Goal: Information Seeking & Learning: Learn about a topic

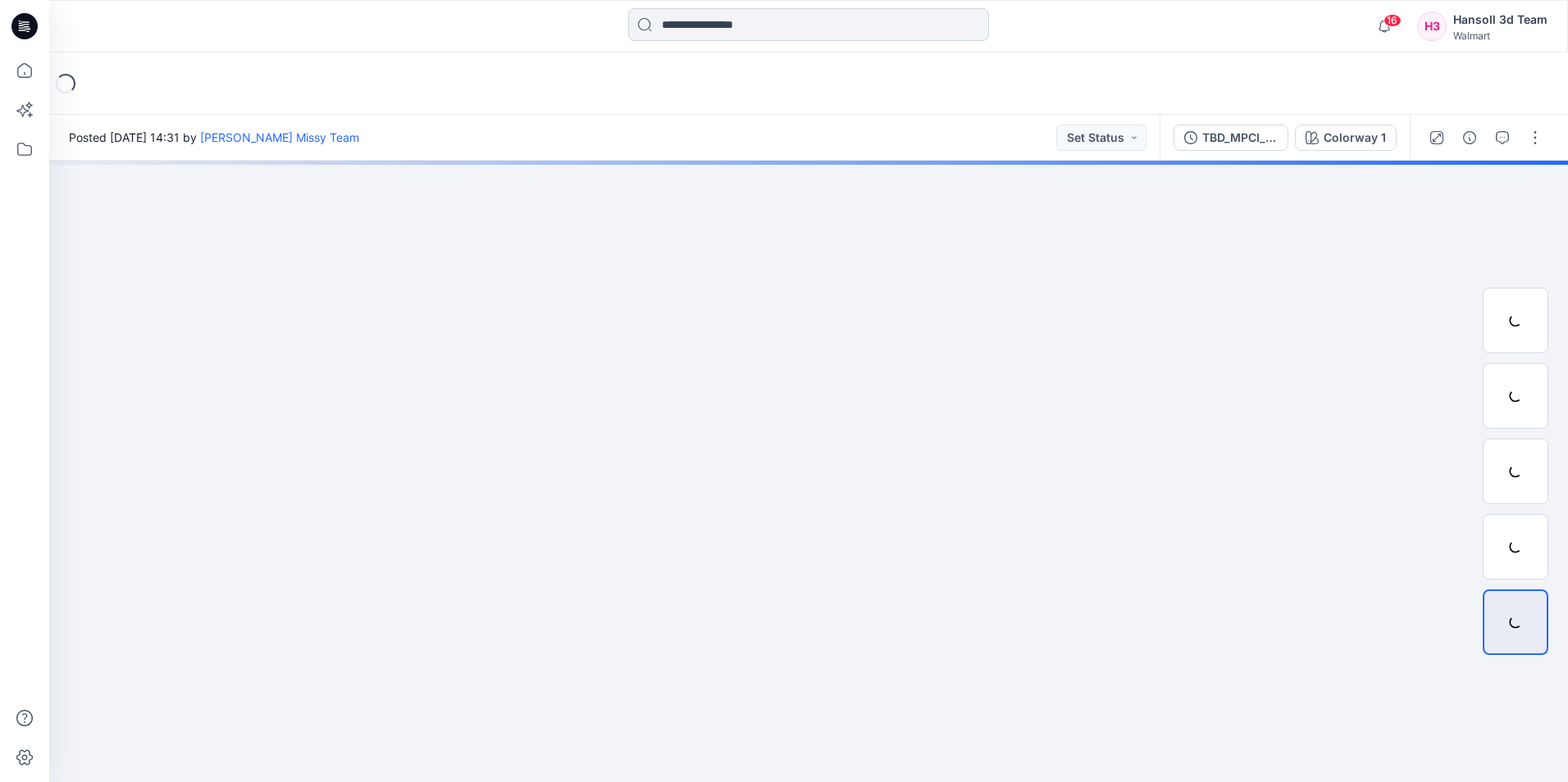
click at [780, 20] on input at bounding box center [809, 24] width 361 height 33
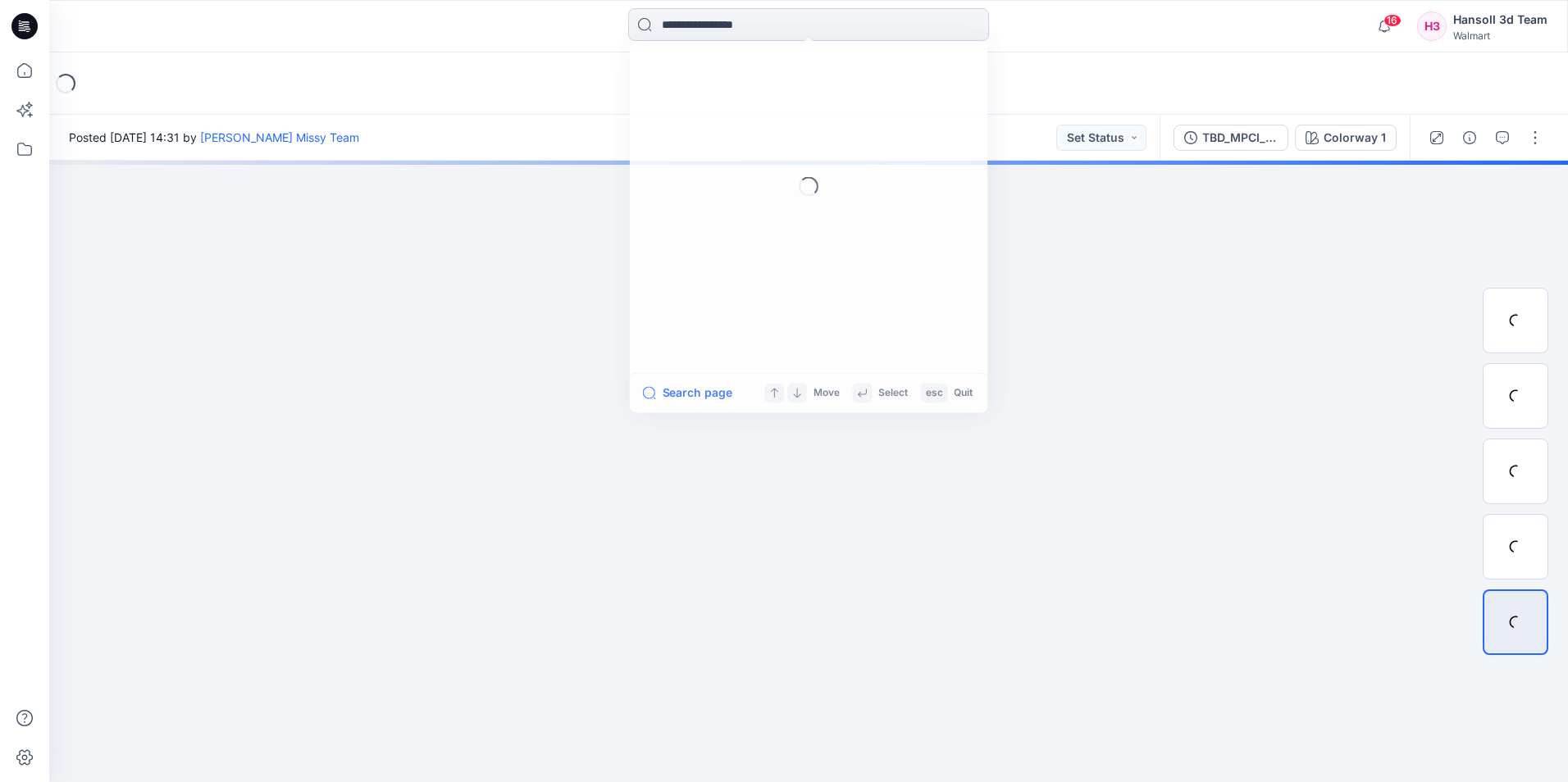
paste input "**********"
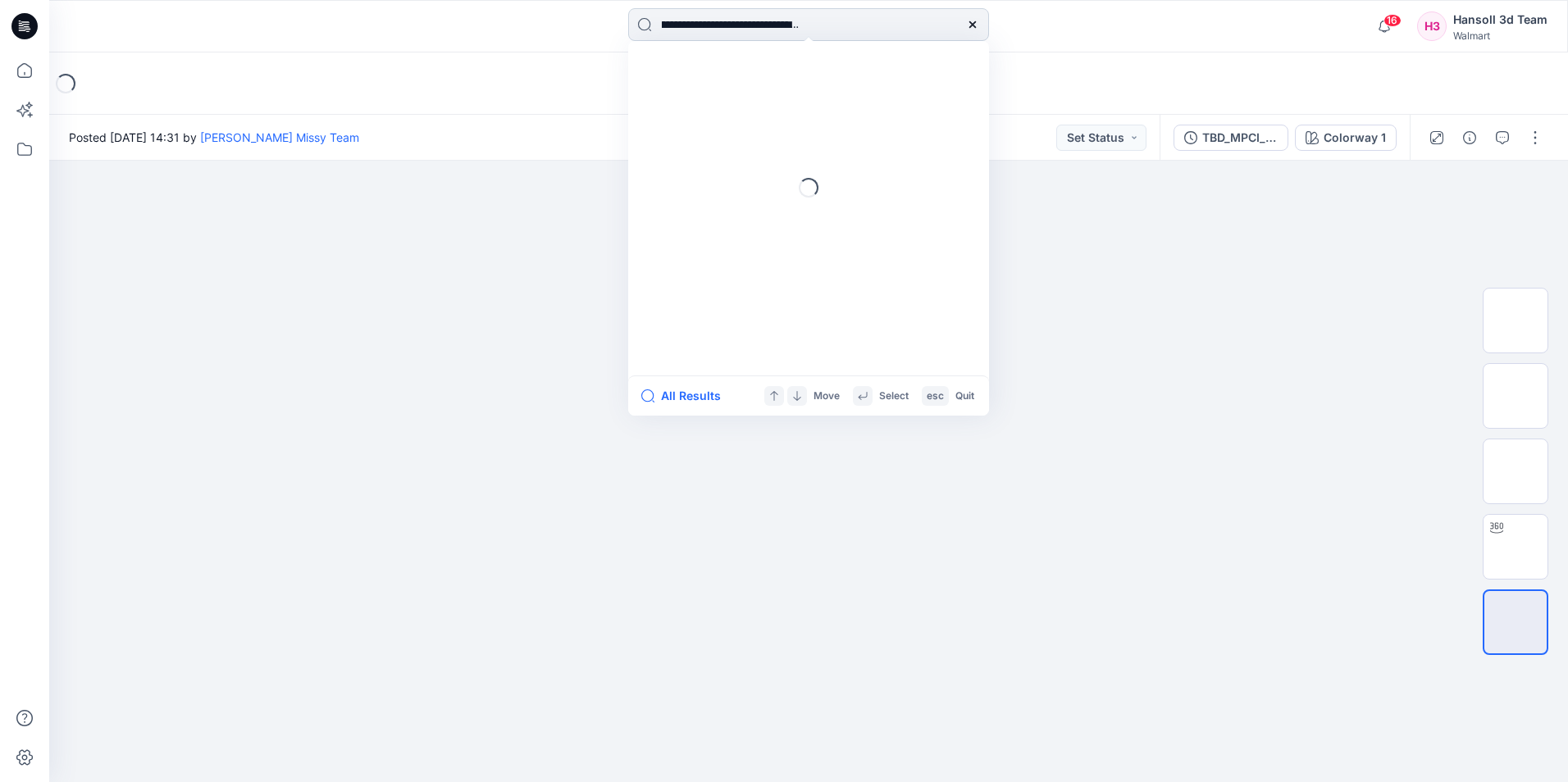
type input "**********"
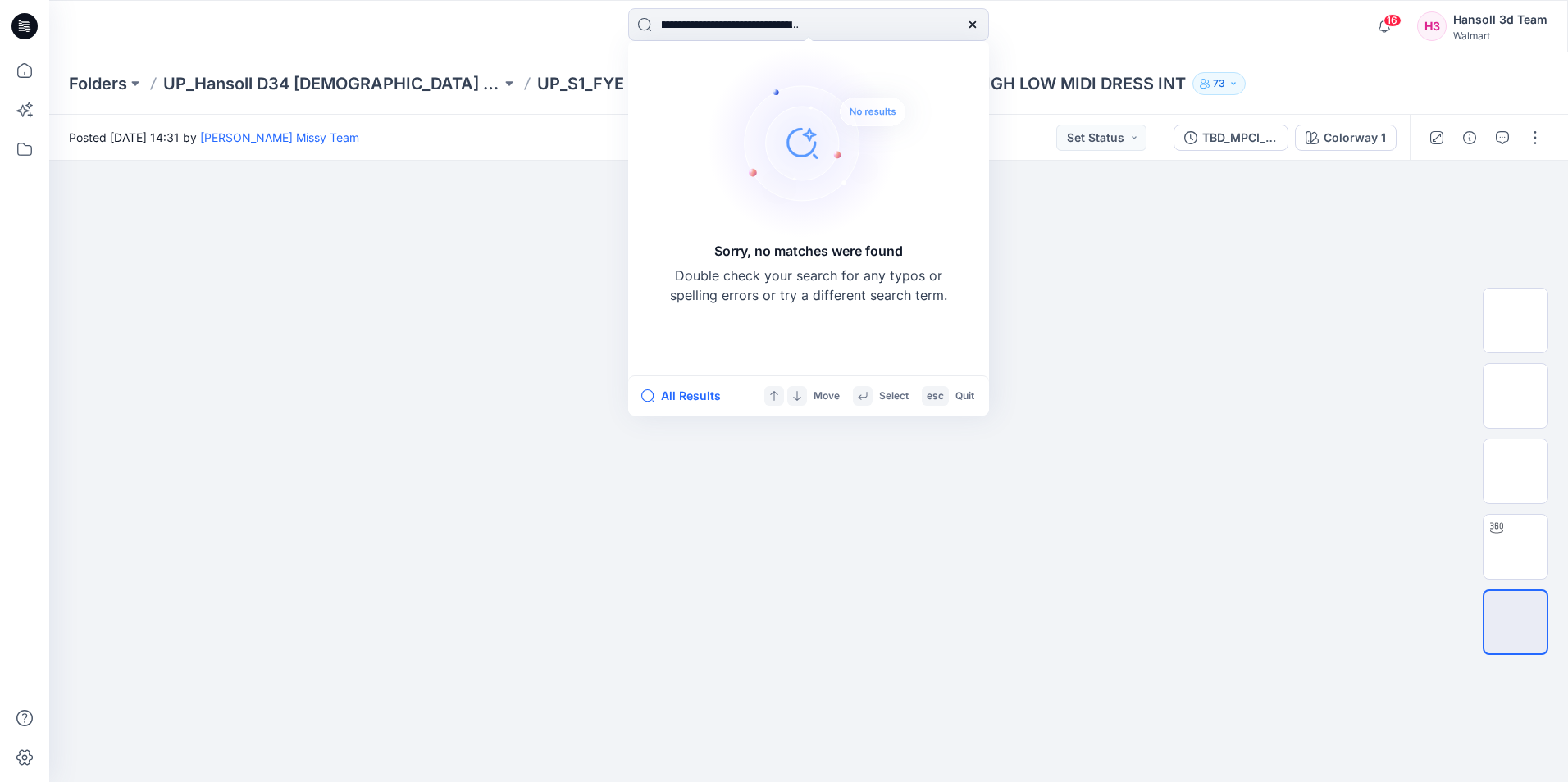
click at [971, 23] on icon at bounding box center [971, 24] width 6 height 6
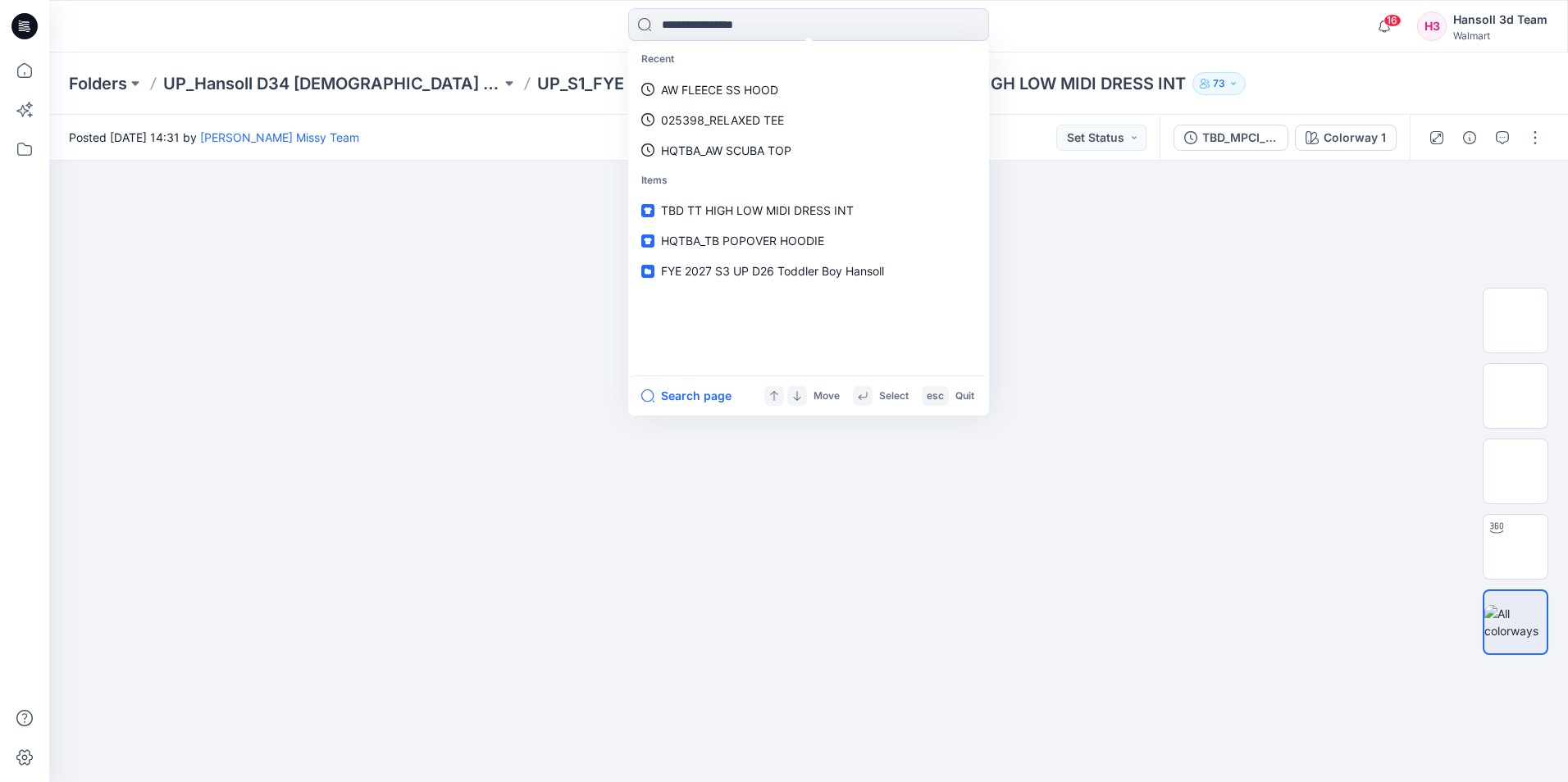
click at [1016, 133] on div "Posted Tuesday, April 15, 2025 14:31 by Hansoll Missy Team Set Status" at bounding box center [605, 137] width 1111 height 45
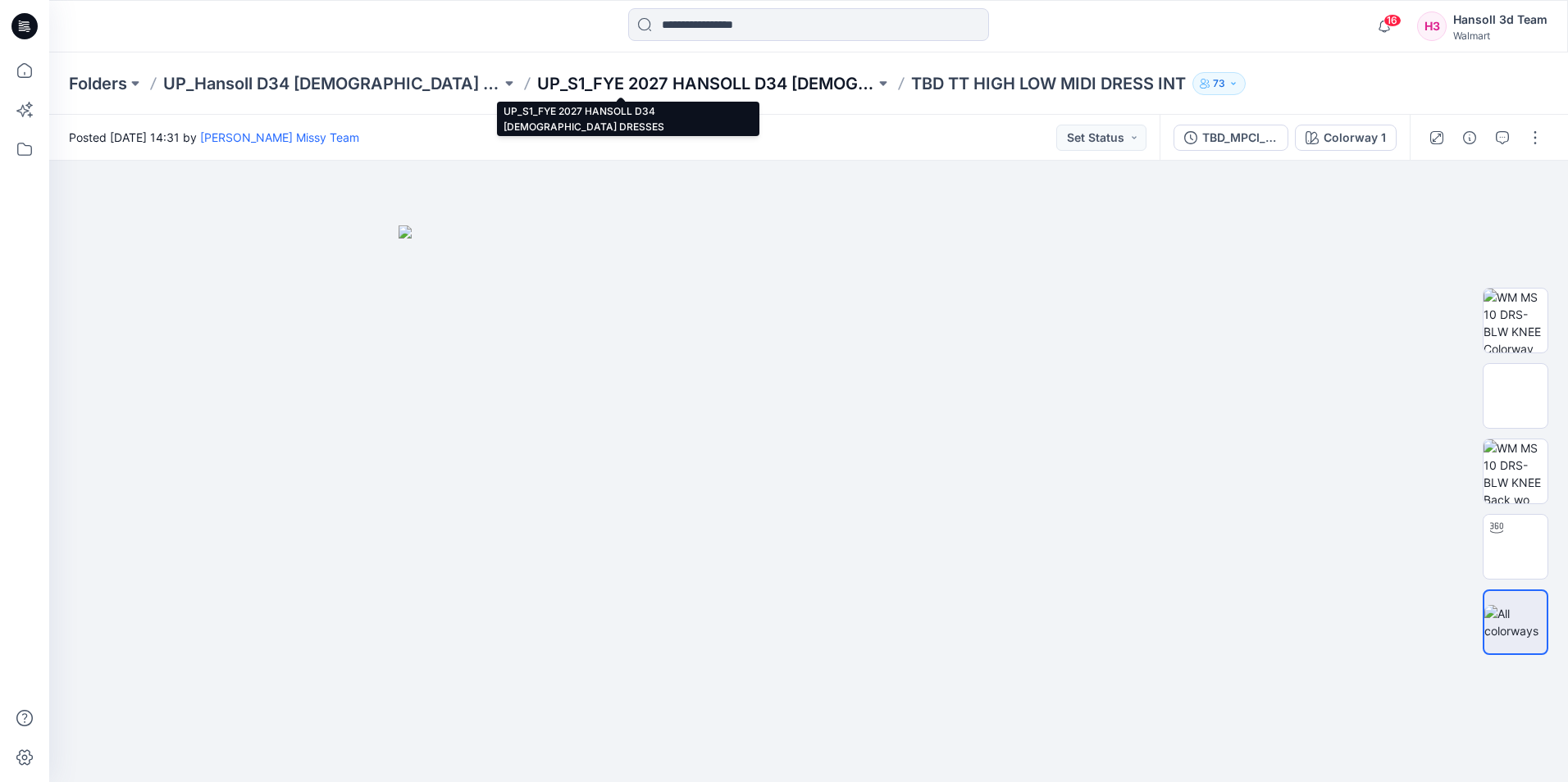
click at [647, 87] on p "UP_S1_FYE 2027 HANSOLL D34 [DEMOGRAPHIC_DATA] DRESSES" at bounding box center [706, 84] width 338 height 23
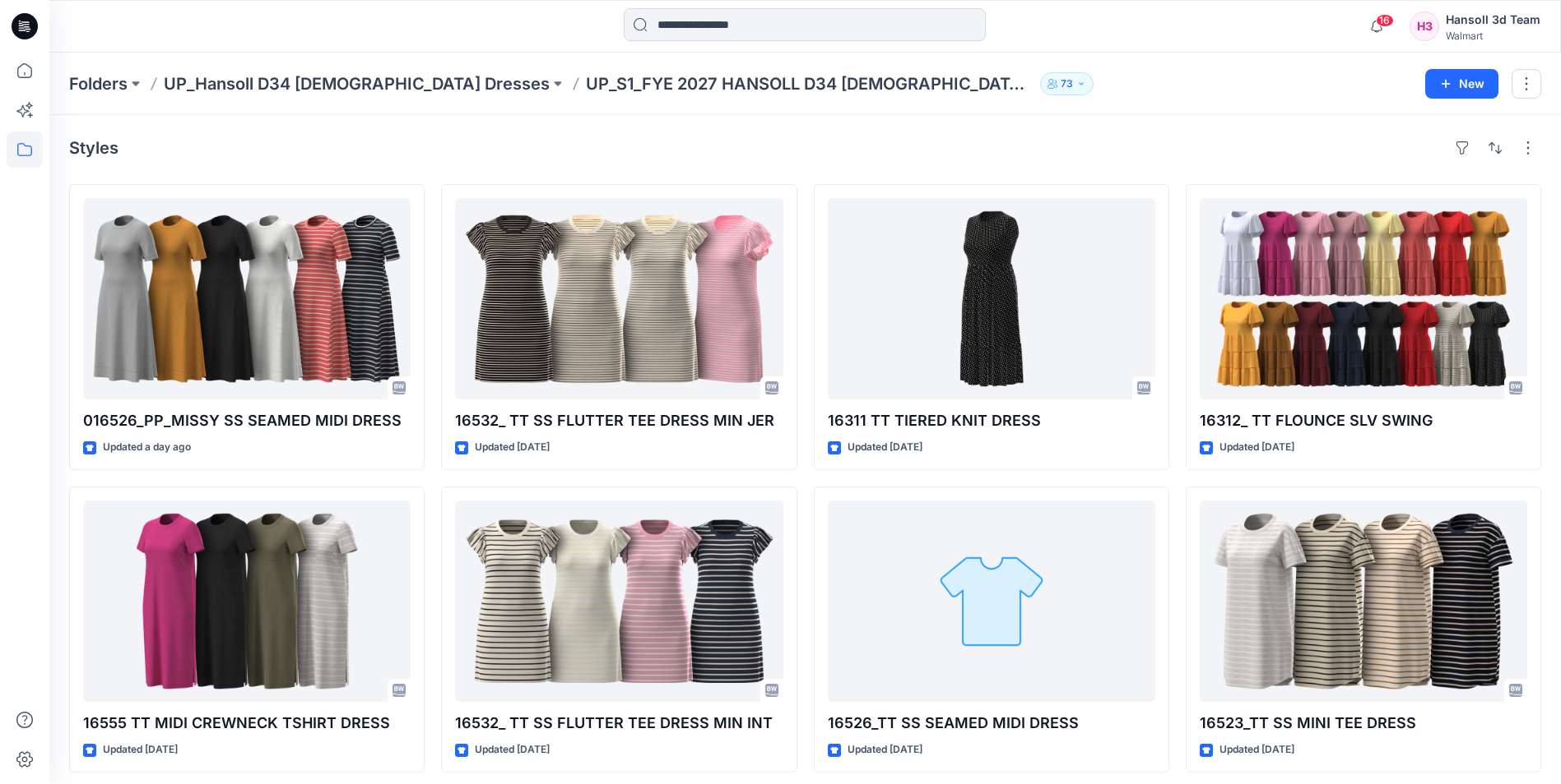
click at [1061, 81] on p "73" at bounding box center [1067, 84] width 12 height 18
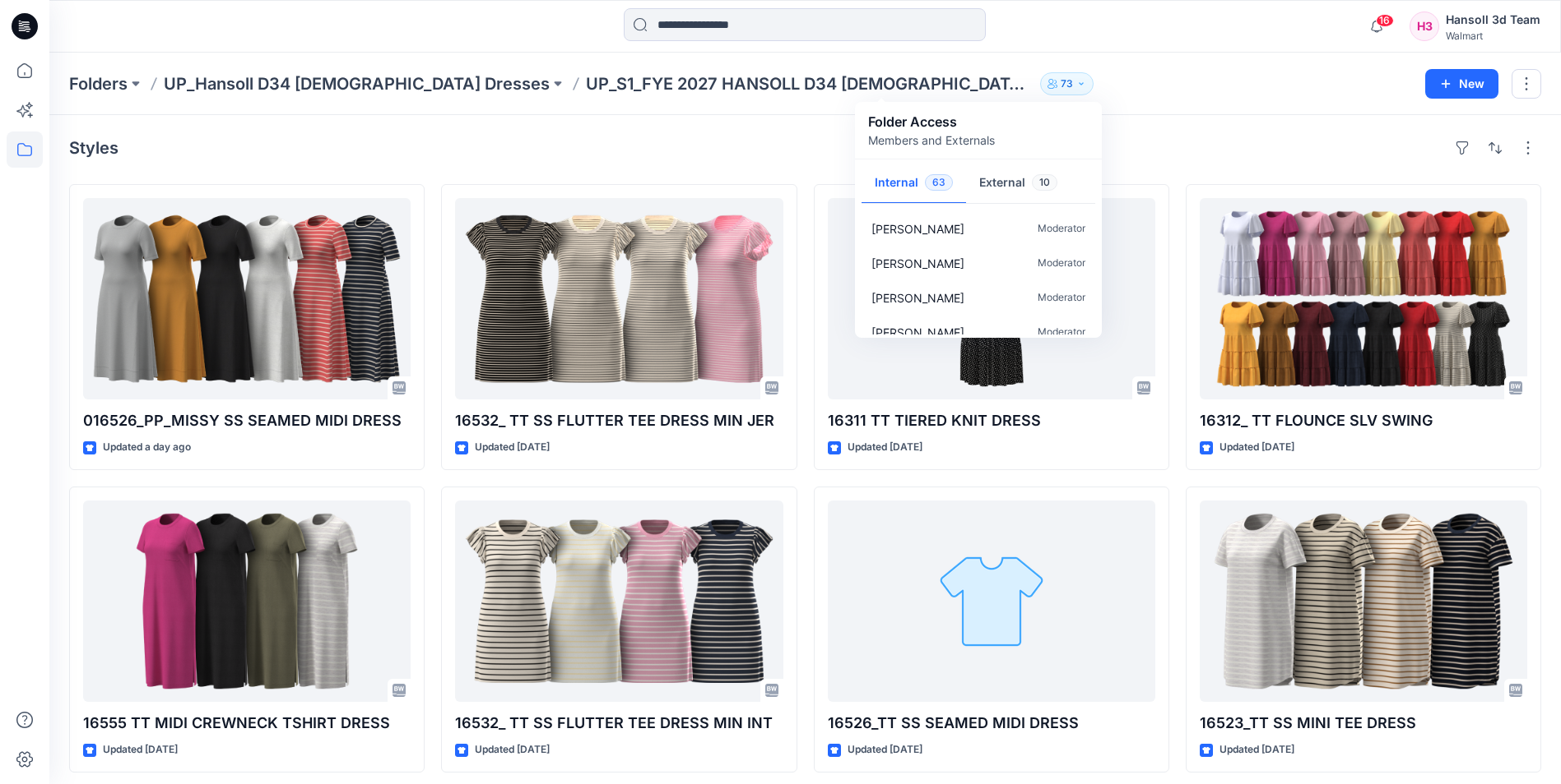
click at [1140, 125] on div "Styles 016526_PP_MISSY SS SEAMED MIDI DRESS Updated a day ago 16555 TT MIDI CRE…" at bounding box center [805, 634] width 1511 height 1039
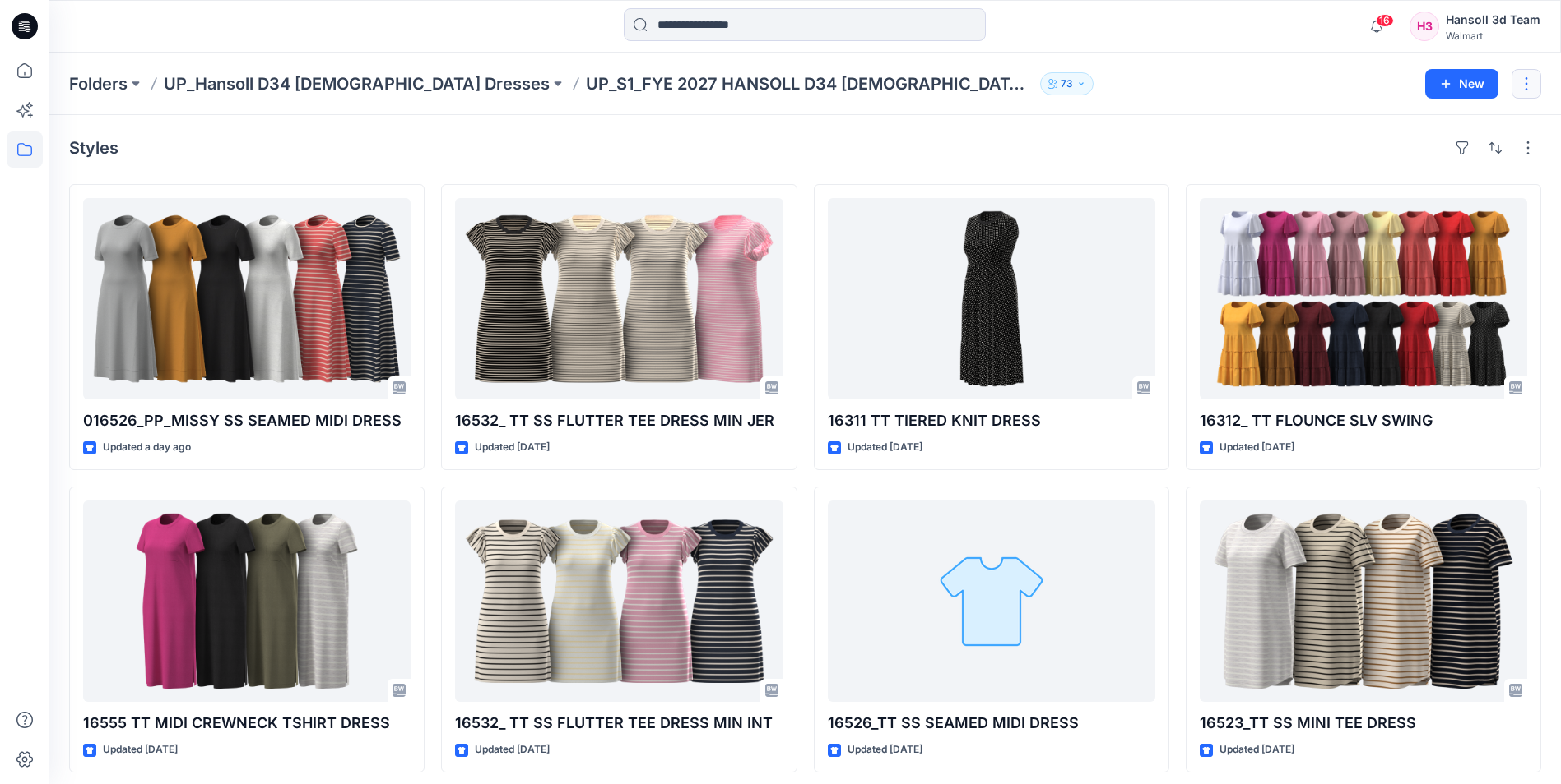
click at [1530, 79] on button "button" at bounding box center [1526, 83] width 29 height 29
click at [1147, 129] on div "Styles 016526_PP_MISSY SS SEAMED MIDI DRESS Updated a day ago 16555 TT MIDI CRE…" at bounding box center [805, 634] width 1511 height 1039
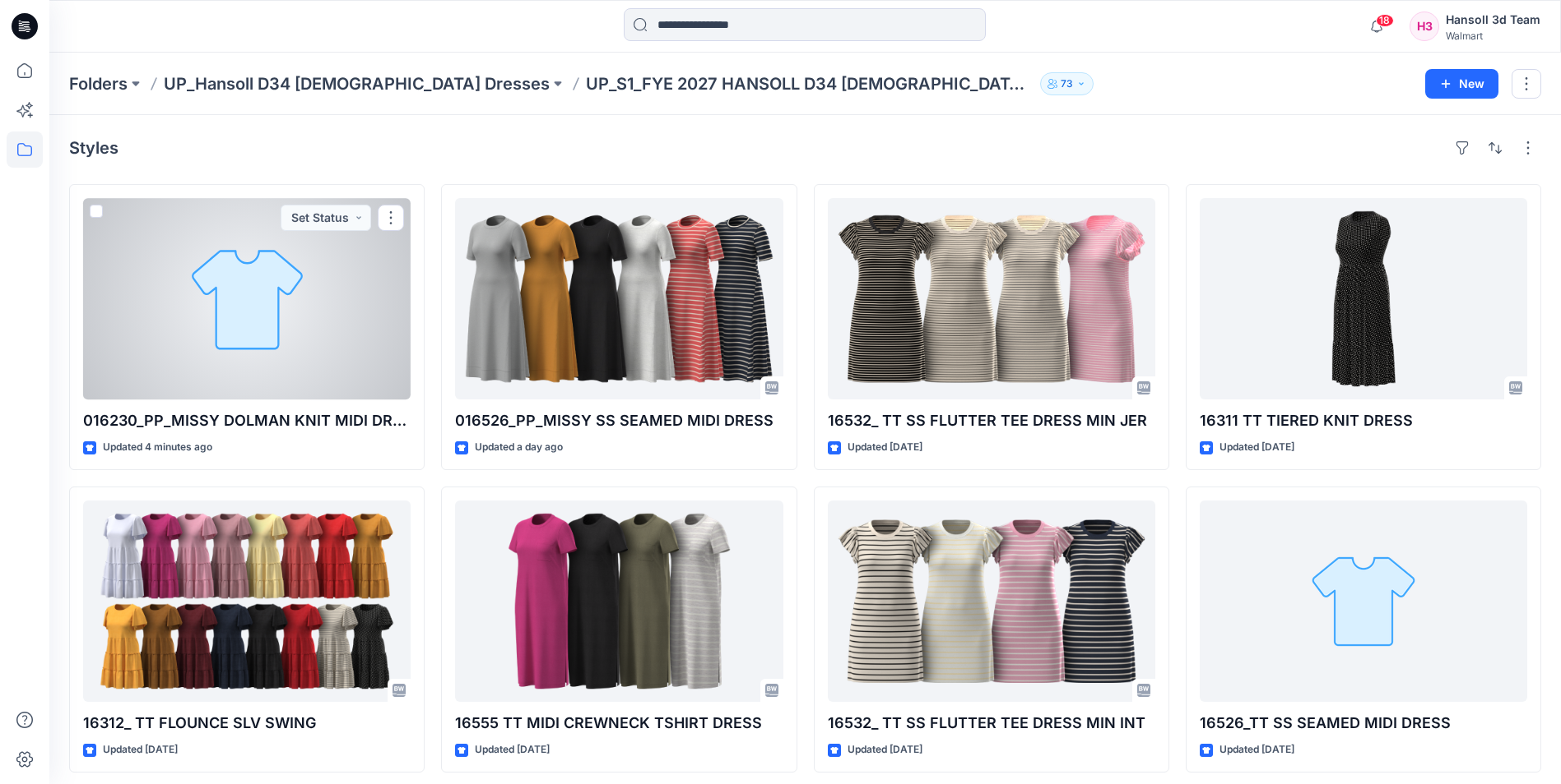
click at [245, 357] on div at bounding box center [247, 299] width 328 height 202
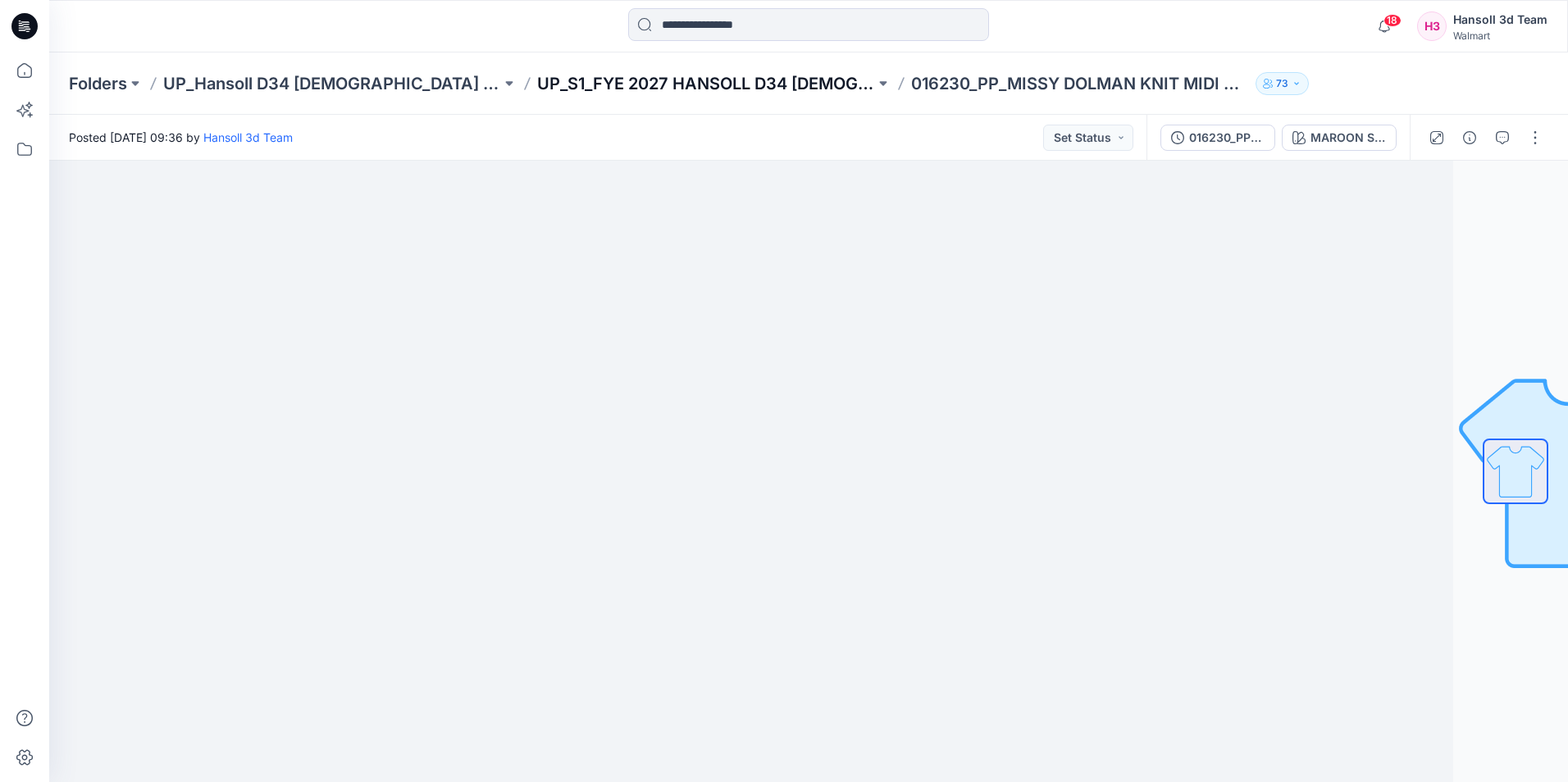
click at [701, 87] on p "UP_S1_FYE 2027 HANSOLL D34 [DEMOGRAPHIC_DATA] DRESSES" at bounding box center [706, 84] width 338 height 23
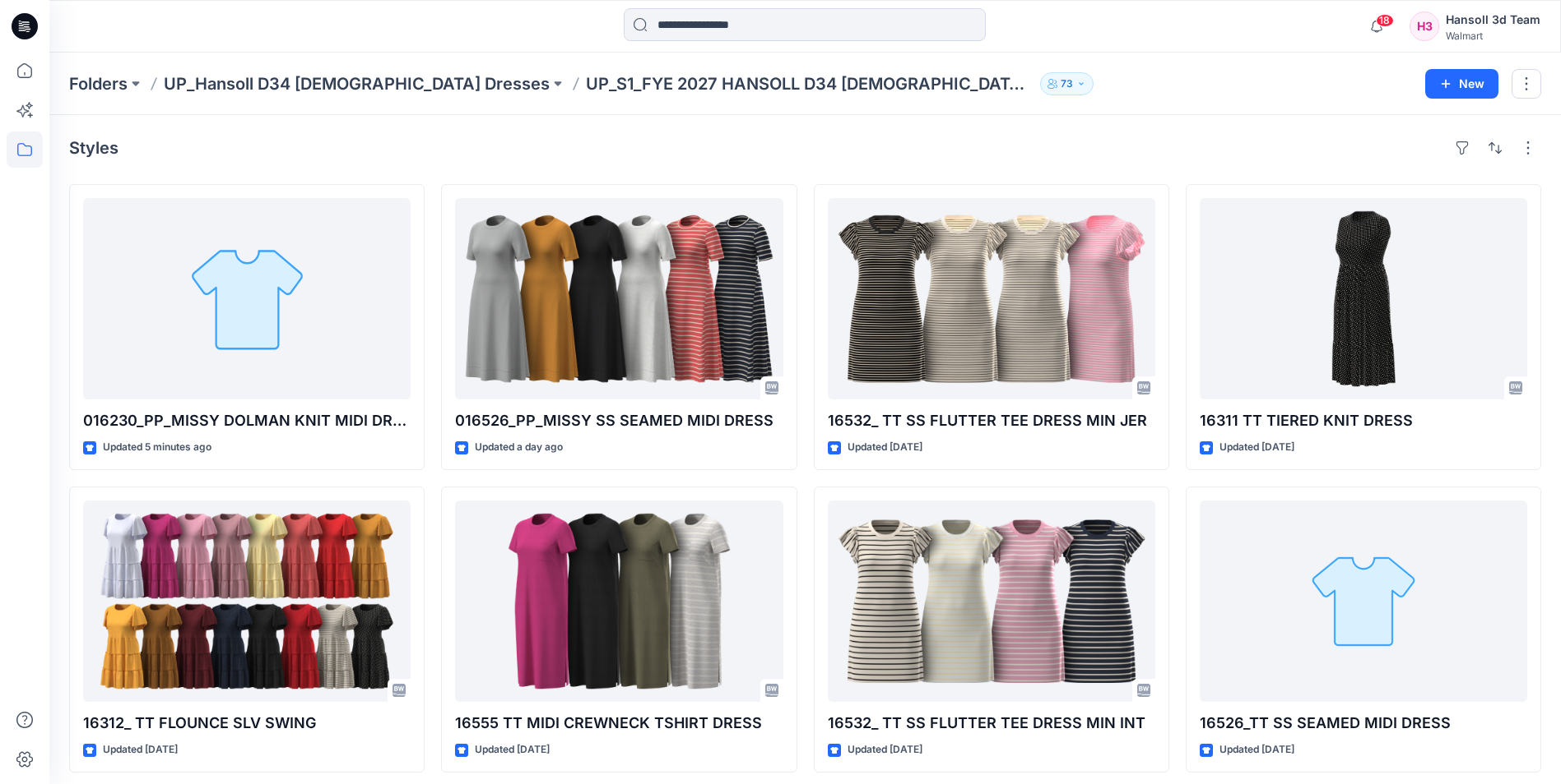
click at [470, 130] on div "Styles 016230_PP_MISSY DOLMAN KNIT MIDI DRESS Updated 5 minutes ago 16312_ TT F…" at bounding box center [805, 634] width 1511 height 1039
click at [536, 158] on div "Styles" at bounding box center [805, 148] width 1472 height 27
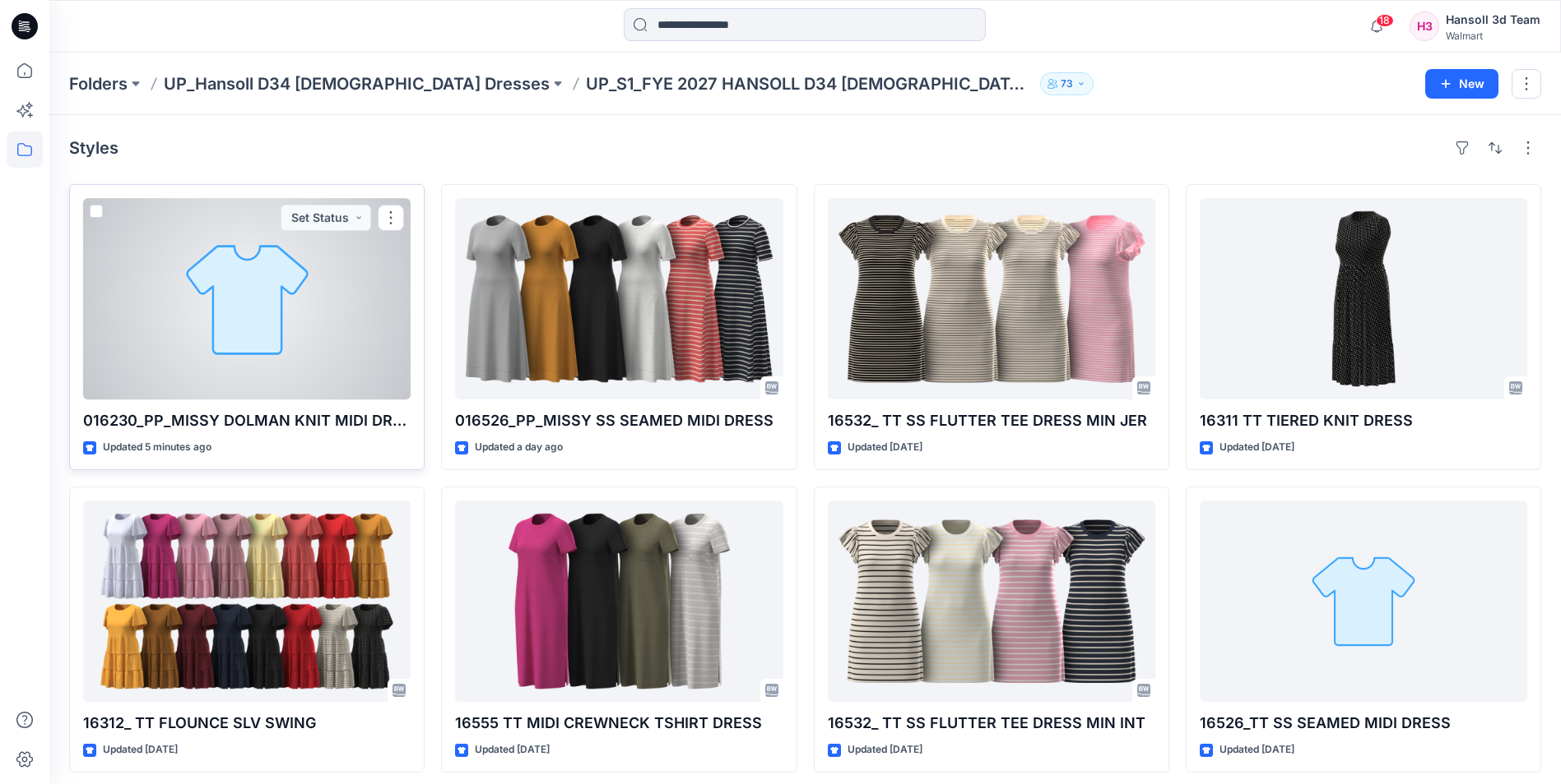
click at [238, 319] on div at bounding box center [247, 299] width 328 height 202
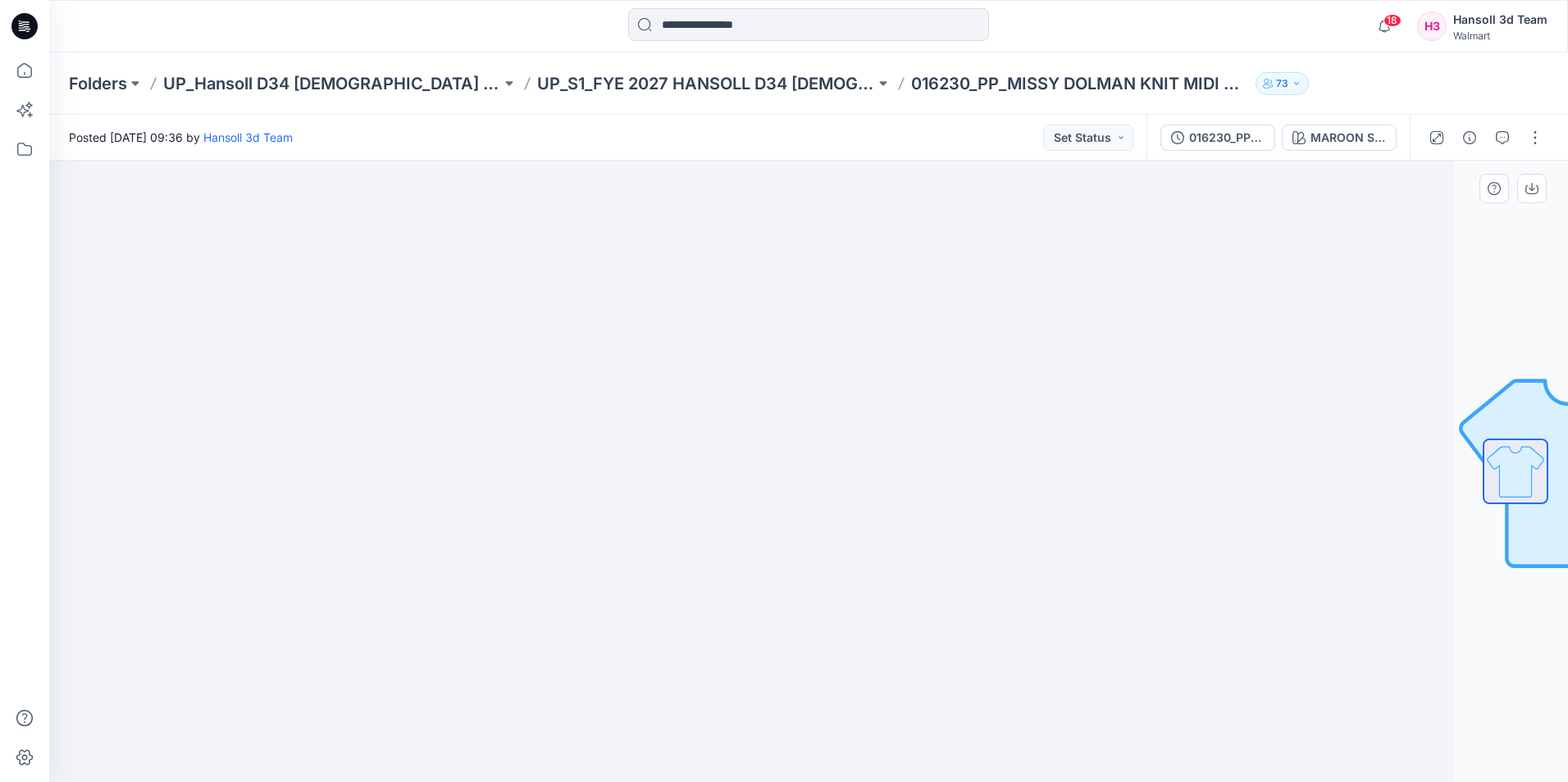
click at [605, 170] on div at bounding box center [694, 471] width 1519 height 621
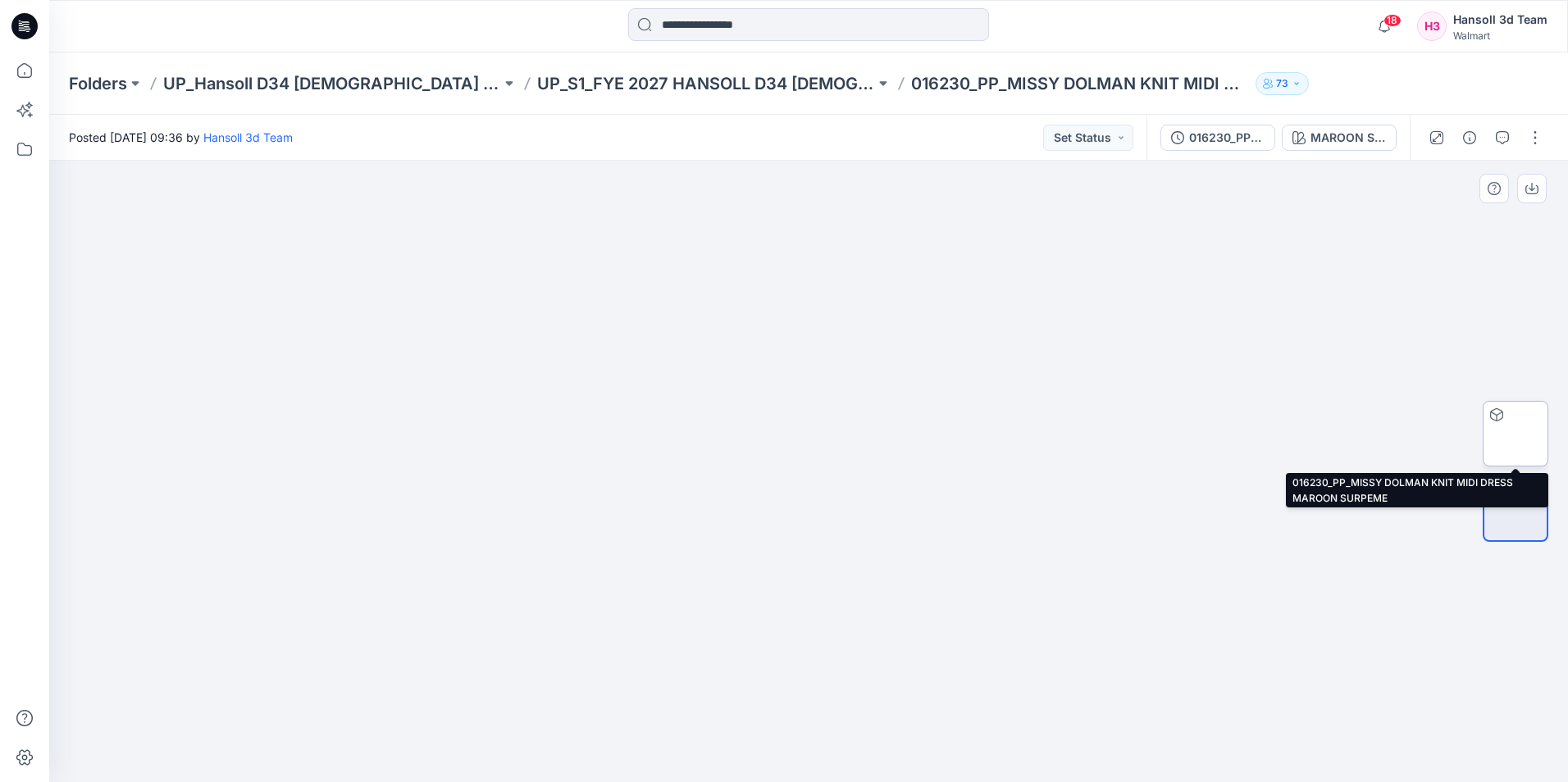
click at [1516, 434] on img at bounding box center [1516, 434] width 0 height 0
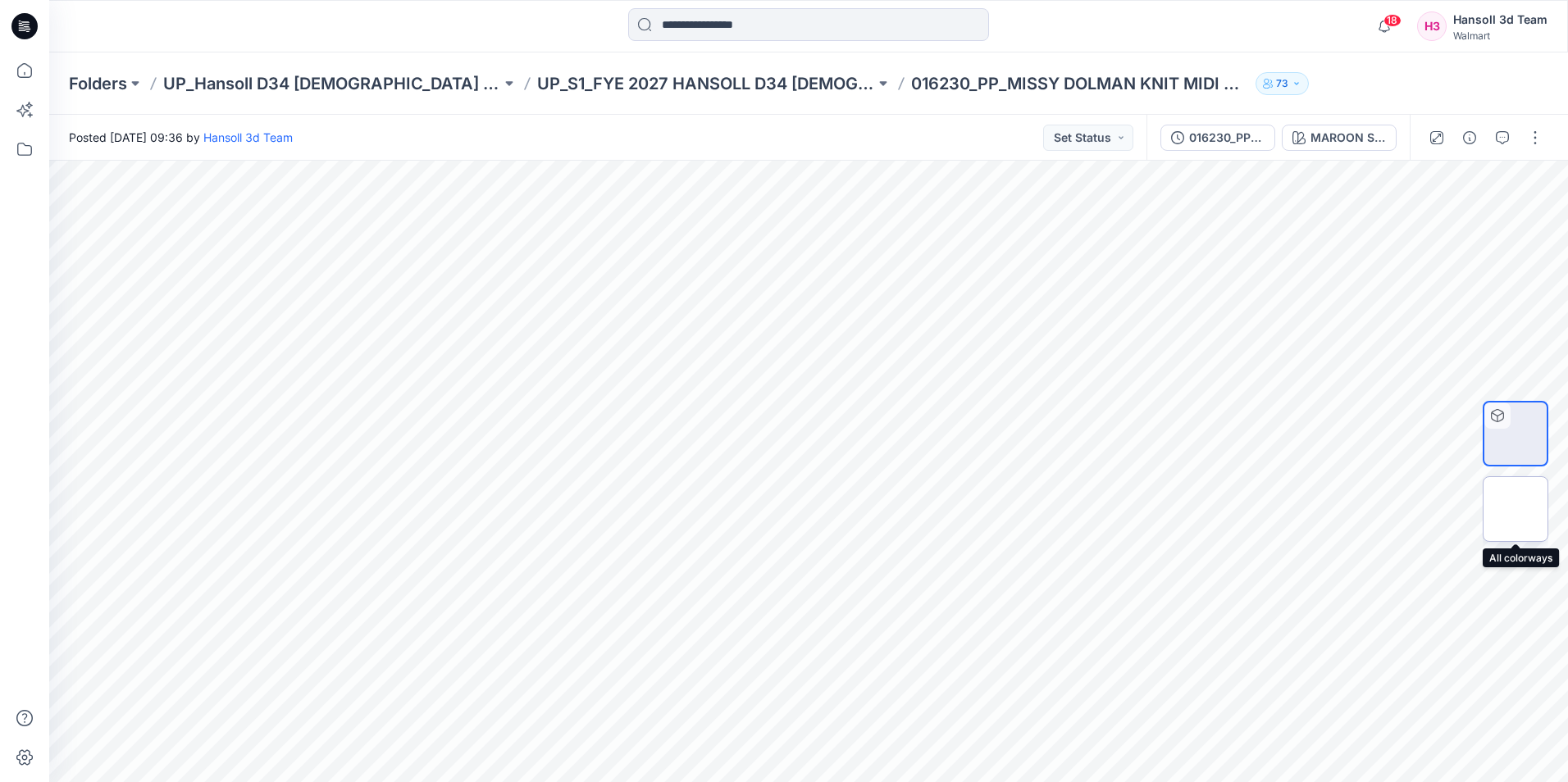
click at [1526, 532] on div at bounding box center [1516, 509] width 65 height 65
click at [396, 500] on div at bounding box center [809, 471] width 1519 height 621
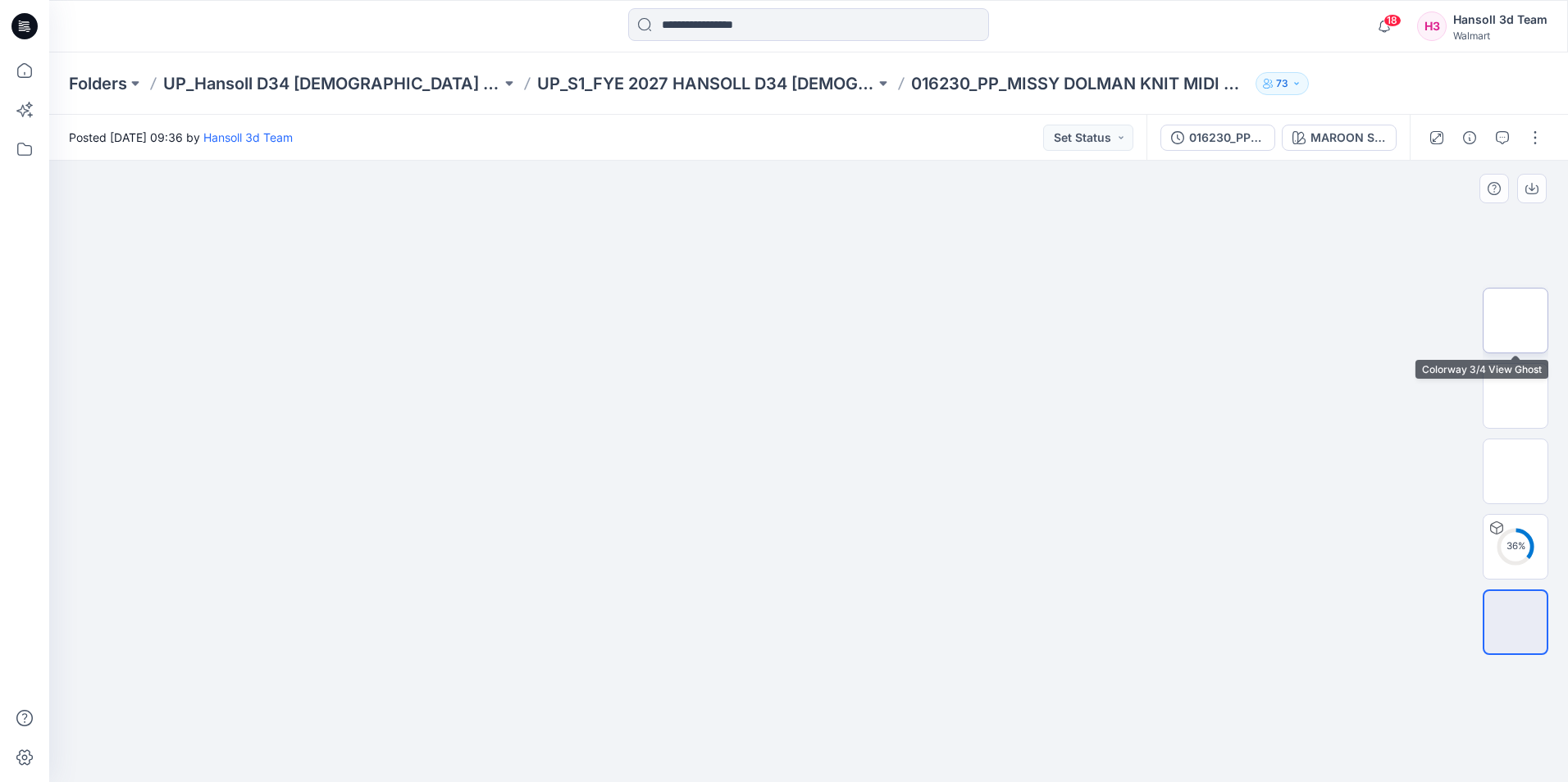
click at [1516, 320] on img at bounding box center [1516, 320] width 0 height 0
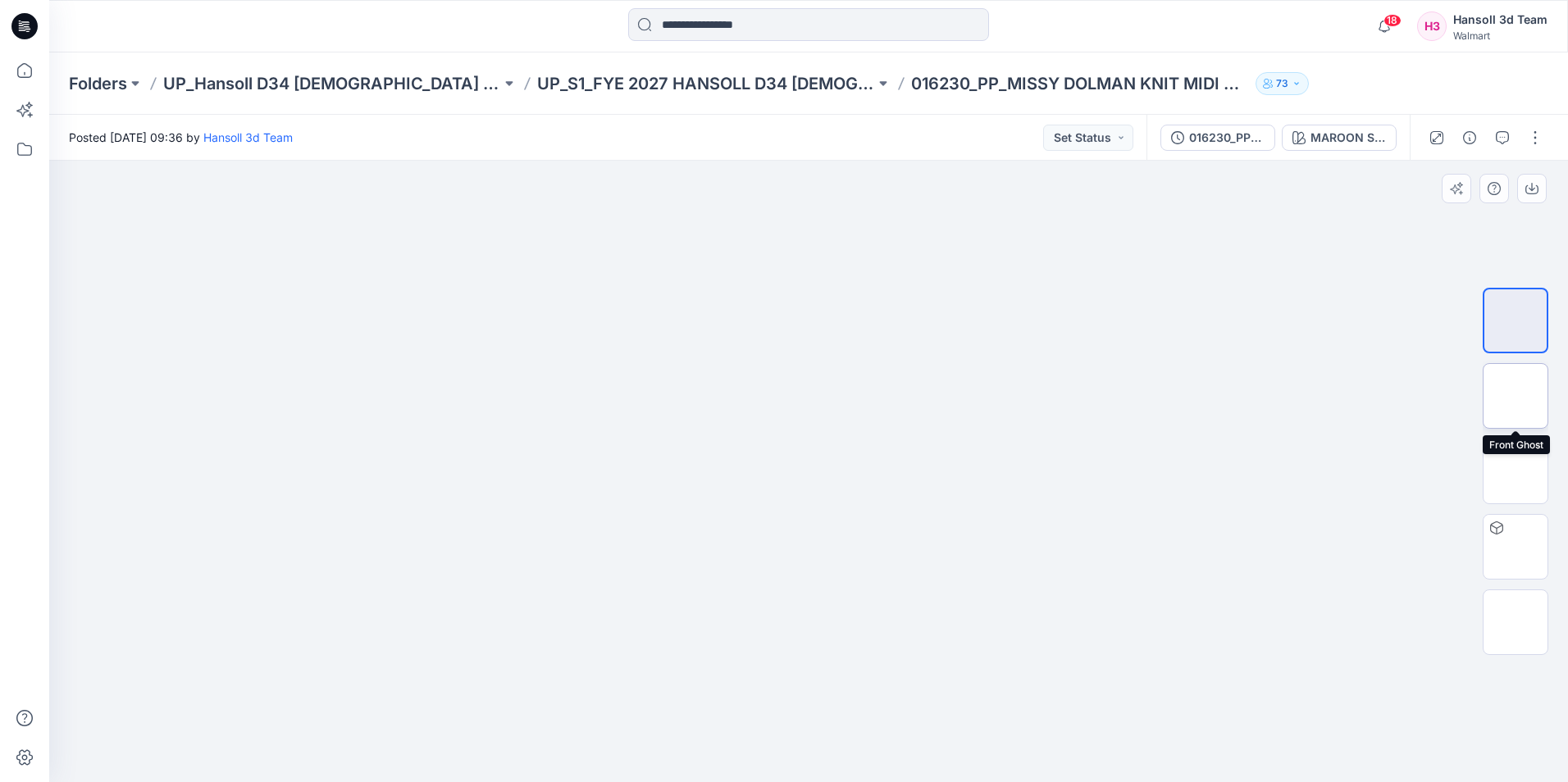
click at [1516, 396] on img at bounding box center [1516, 396] width 0 height 0
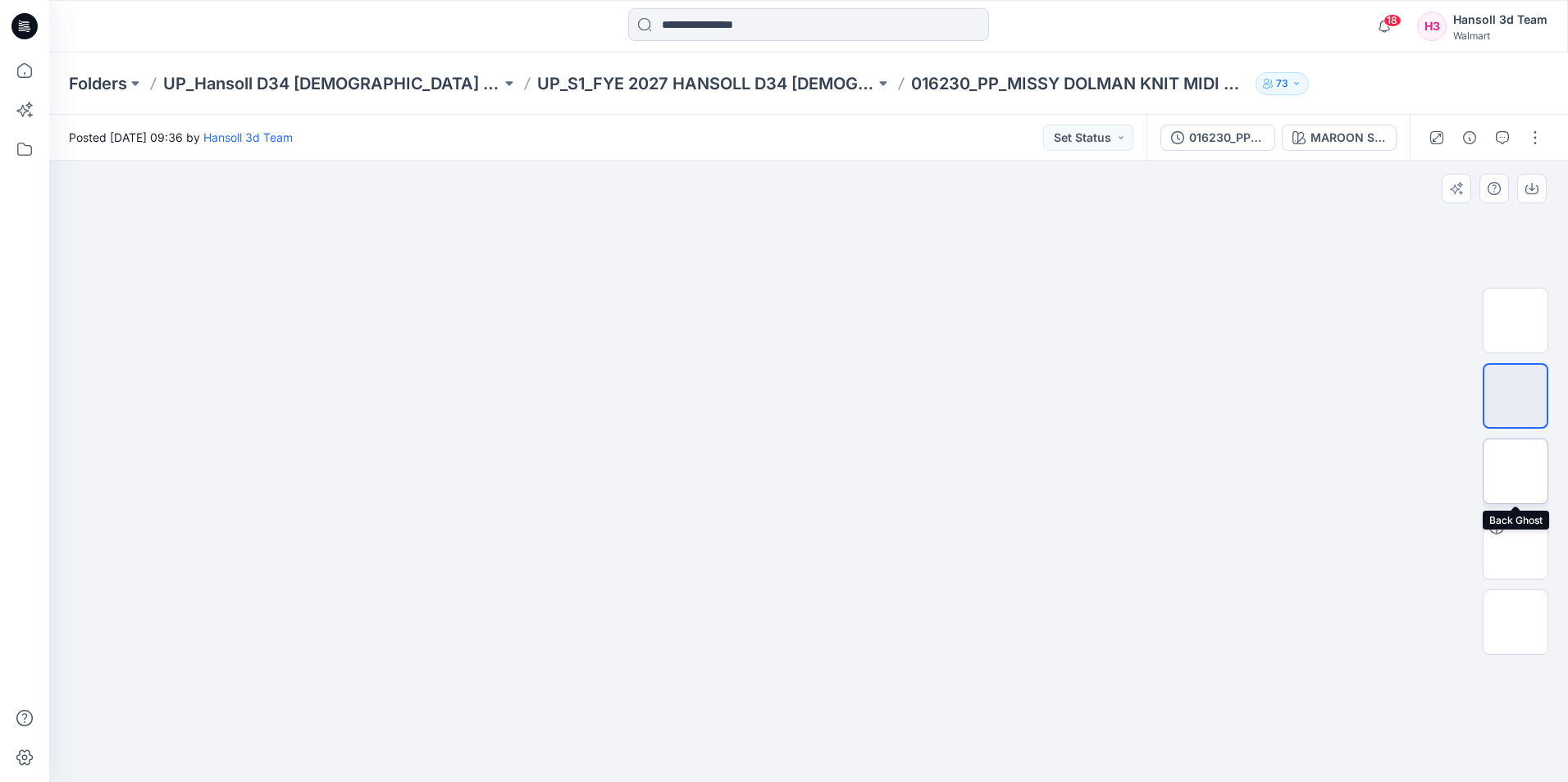
click at [1516, 471] on img at bounding box center [1516, 471] width 0 height 0
click at [1496, 593] on div at bounding box center [1516, 622] width 65 height 65
click at [1516, 471] on img at bounding box center [1516, 471] width 0 height 0
click at [1516, 622] on img at bounding box center [1516, 622] width 0 height 0
drag, startPoint x: 814, startPoint y: 490, endPoint x: 1255, endPoint y: 481, distance: 441.1
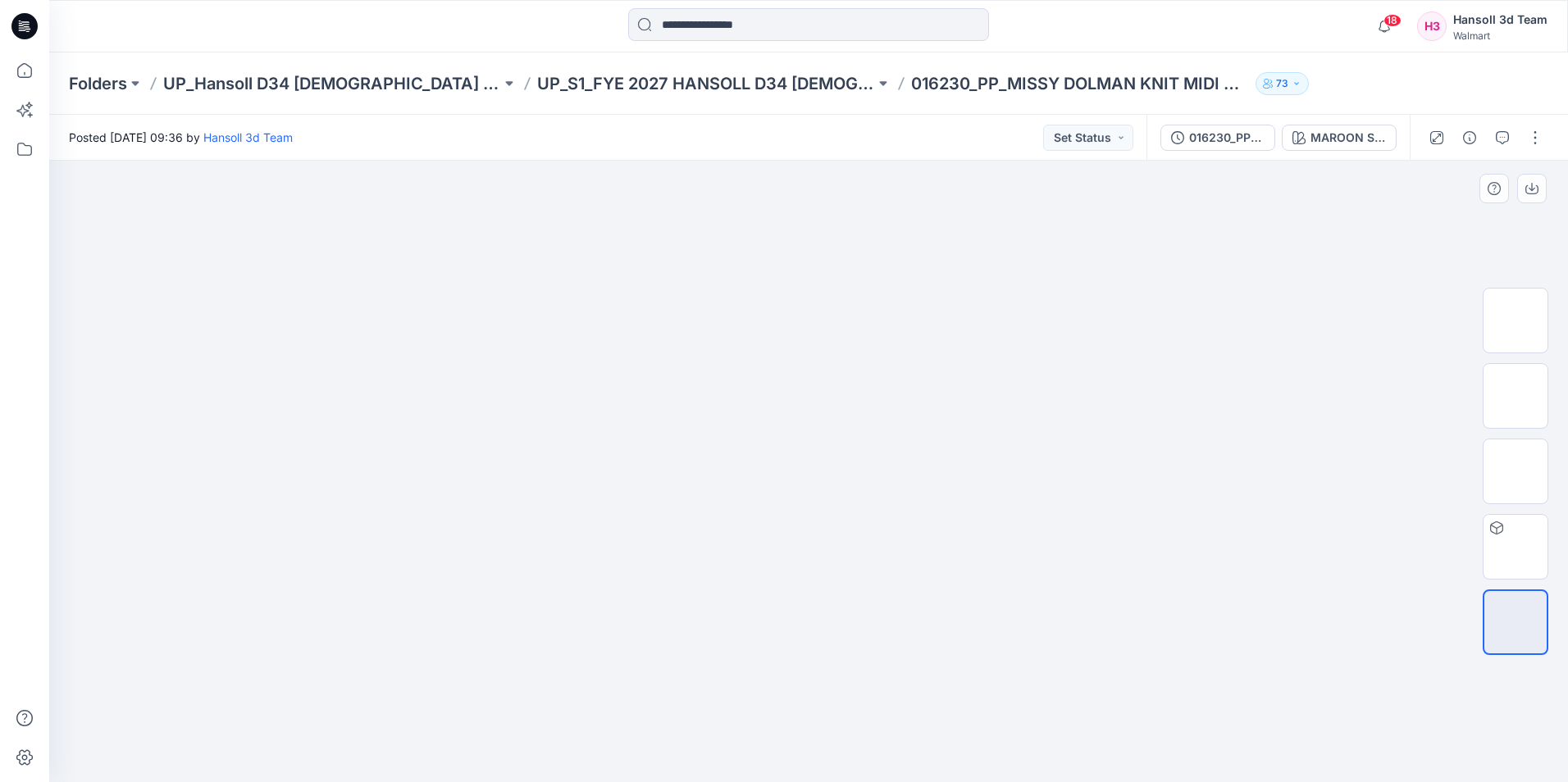
click at [874, 226] on img at bounding box center [809, 226] width 820 height 0
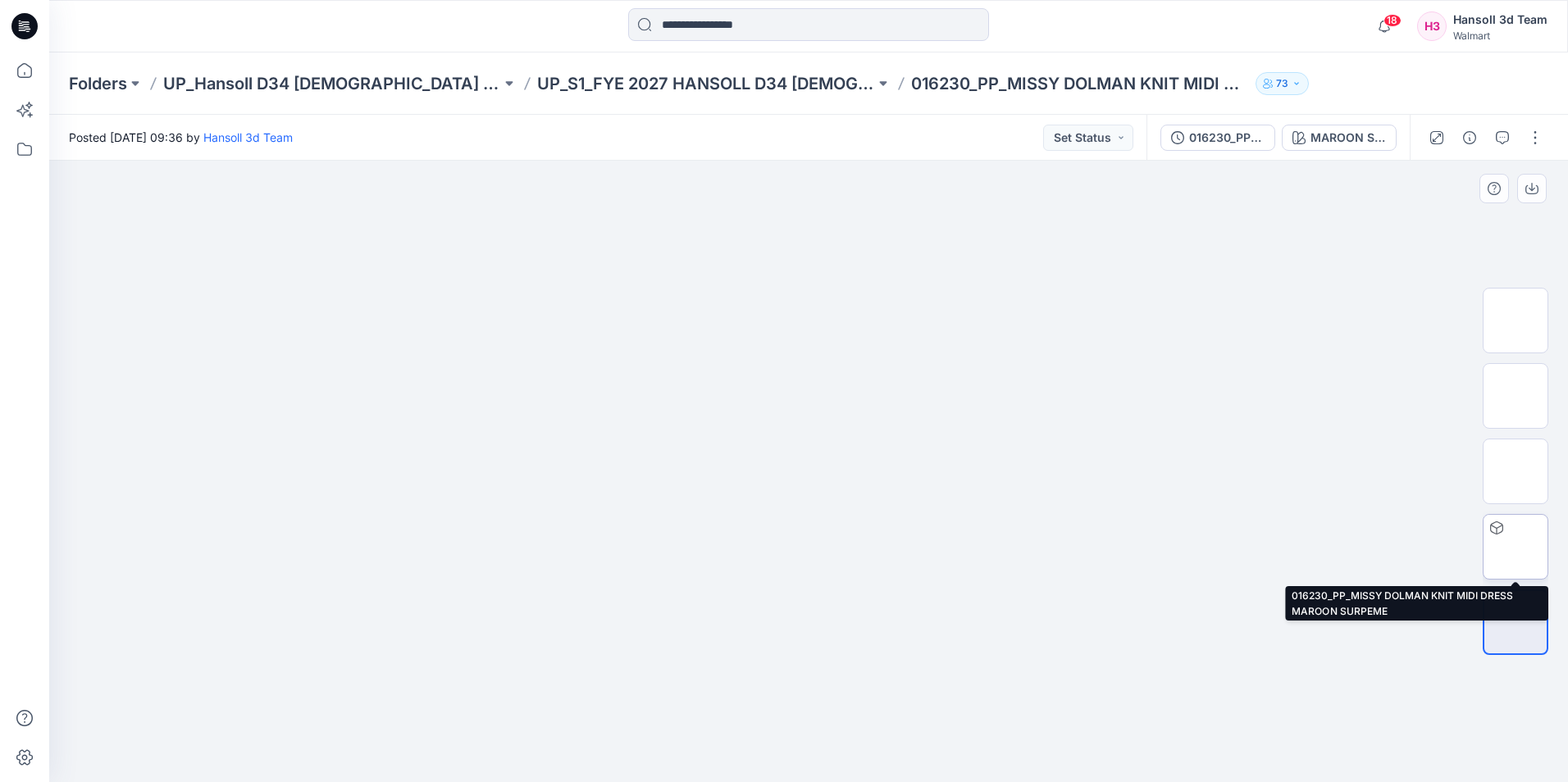
click at [1534, 548] on img at bounding box center [1516, 546] width 64 height 64
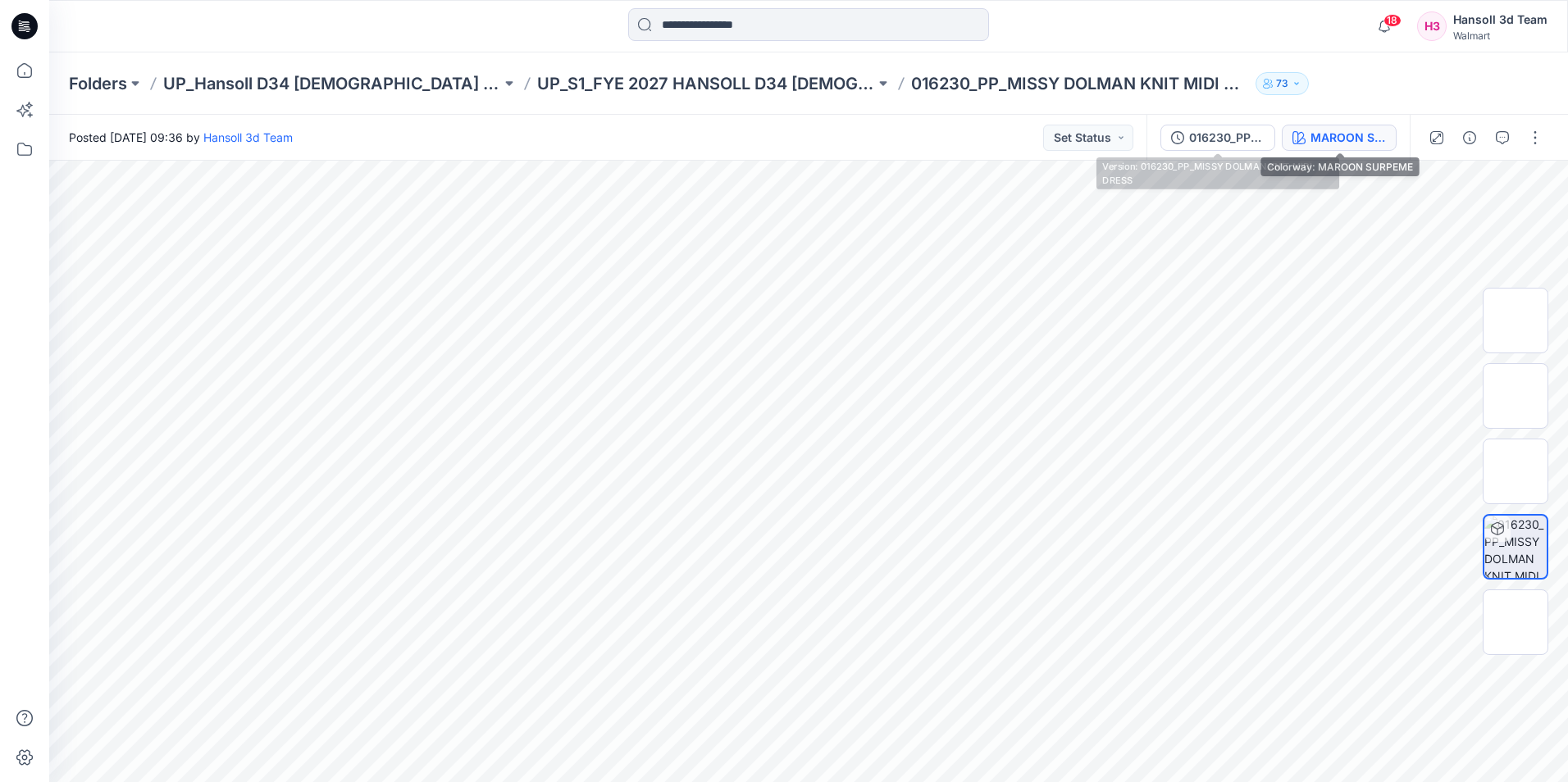
click at [1315, 139] on div "MAROON SURPEME" at bounding box center [1348, 138] width 75 height 18
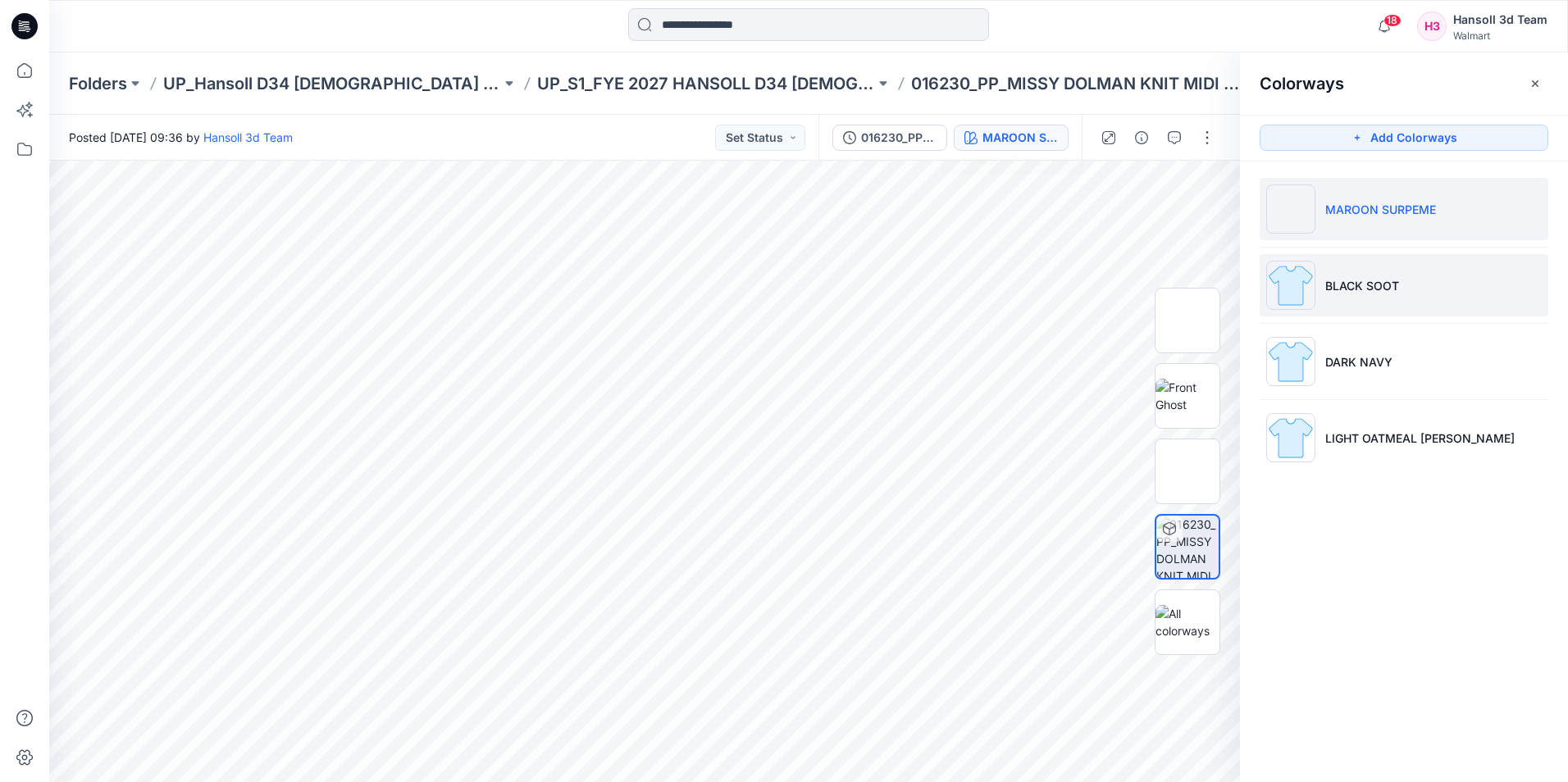
click at [1464, 276] on li "BLACK SOOT" at bounding box center [1404, 285] width 289 height 63
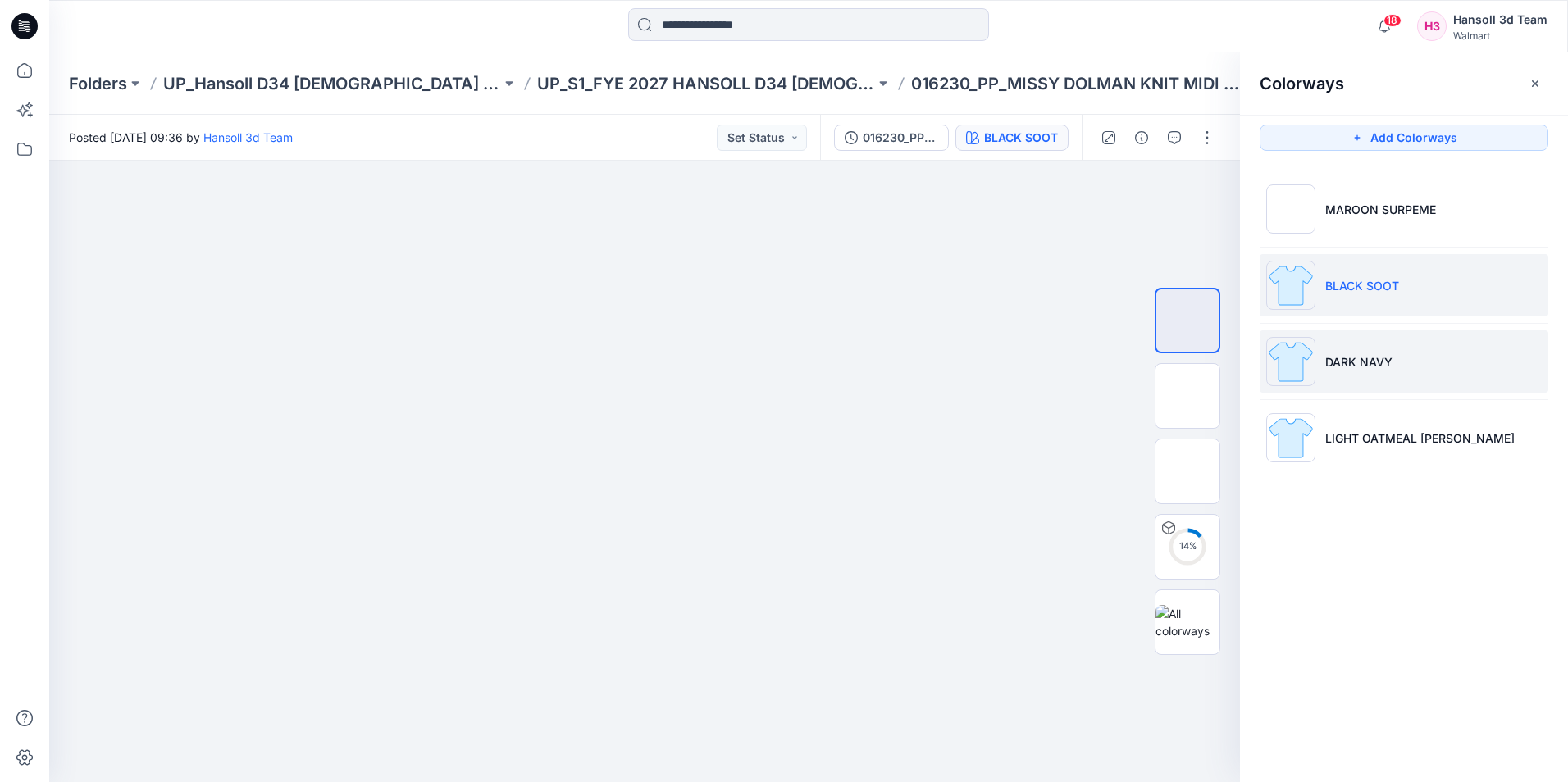
click at [1383, 384] on li "DARK NAVY" at bounding box center [1404, 361] width 289 height 63
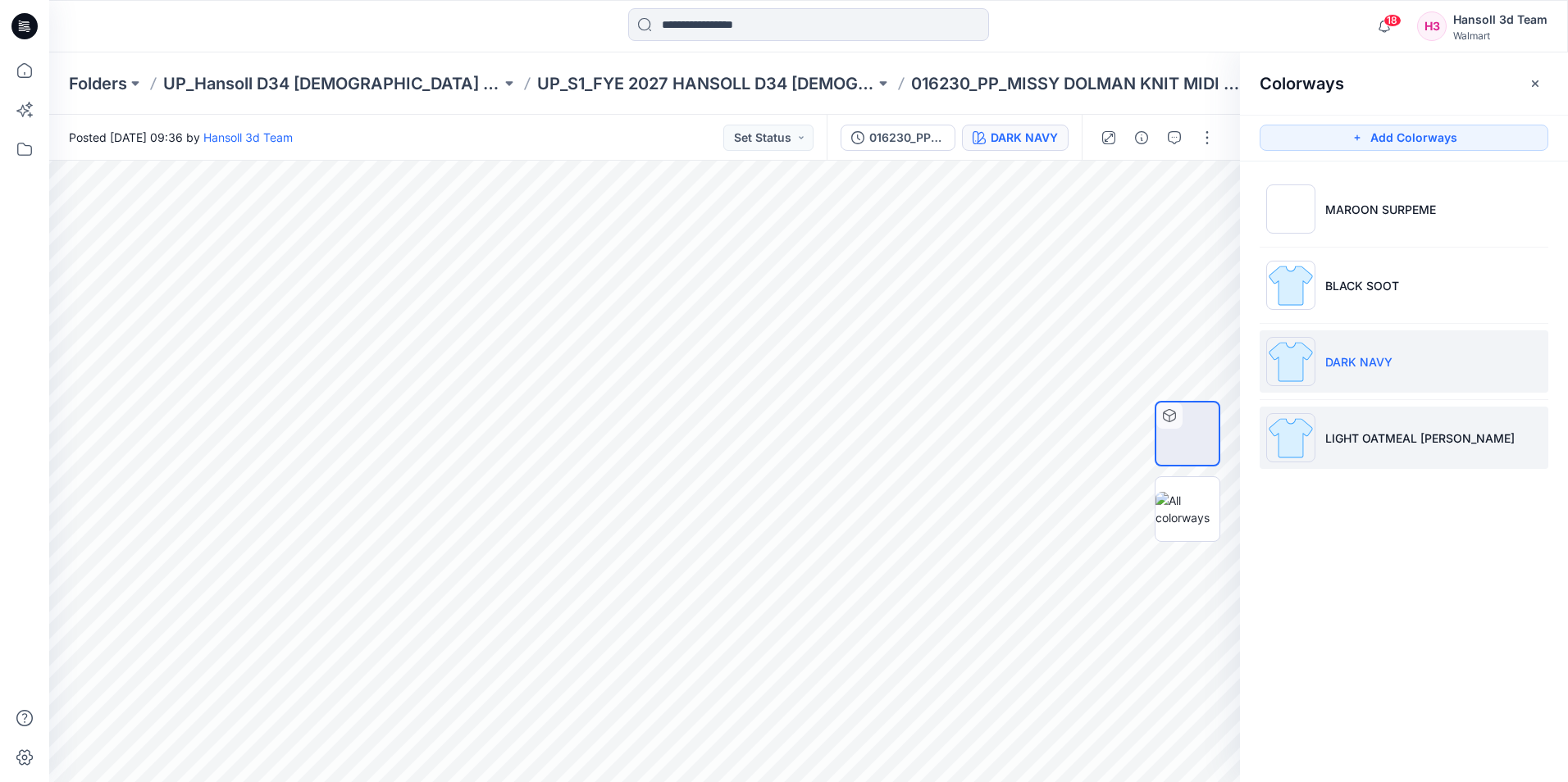
click at [1361, 444] on p "LIGHT OATMEAL HEATHER" at bounding box center [1420, 439] width 190 height 18
click at [1372, 378] on li "DARK NAVY" at bounding box center [1404, 361] width 289 height 63
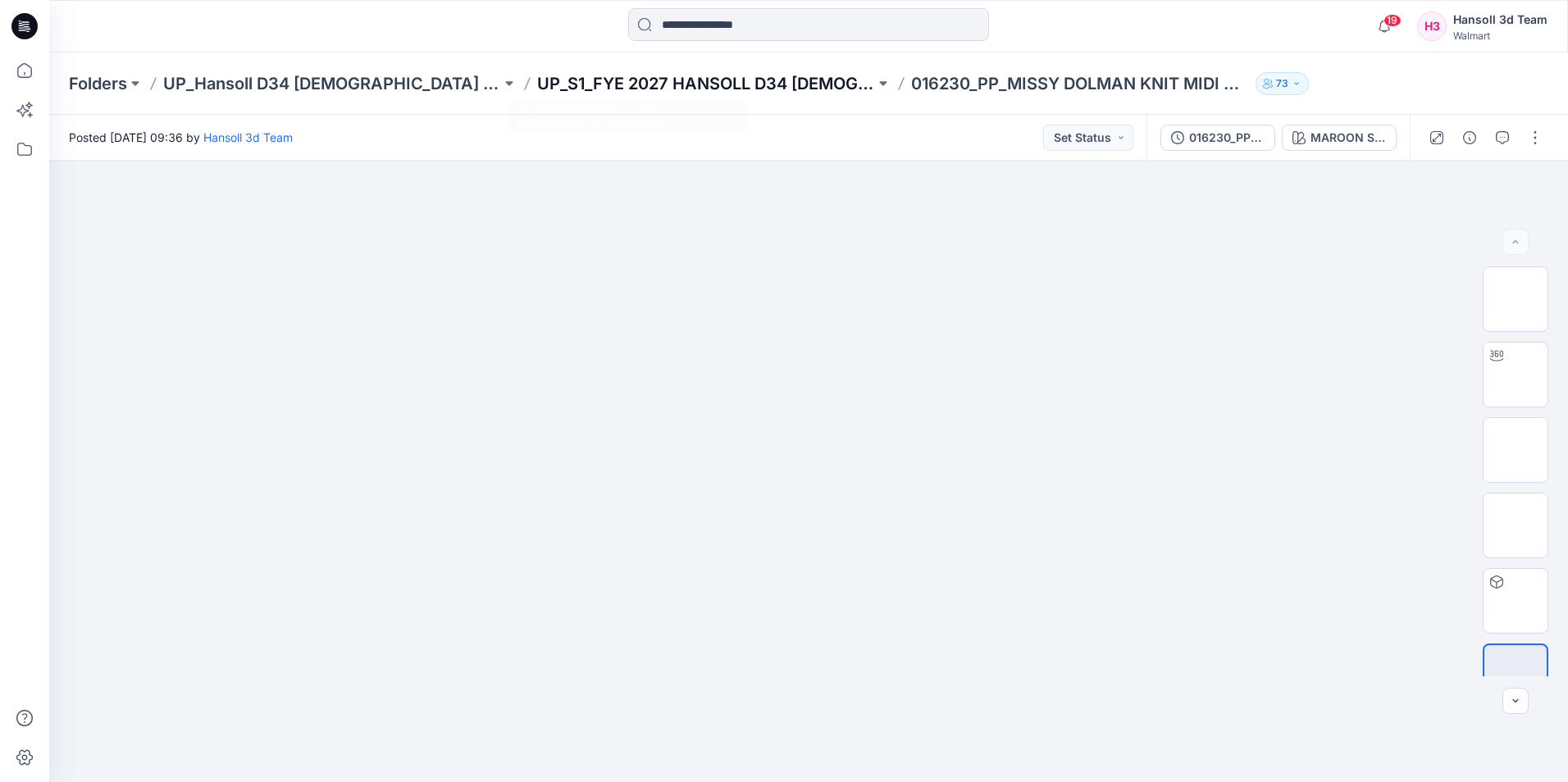
click at [640, 84] on p "UP_S1_FYE 2027 HANSOLL D34 [DEMOGRAPHIC_DATA] DRESSES" at bounding box center [706, 84] width 338 height 23
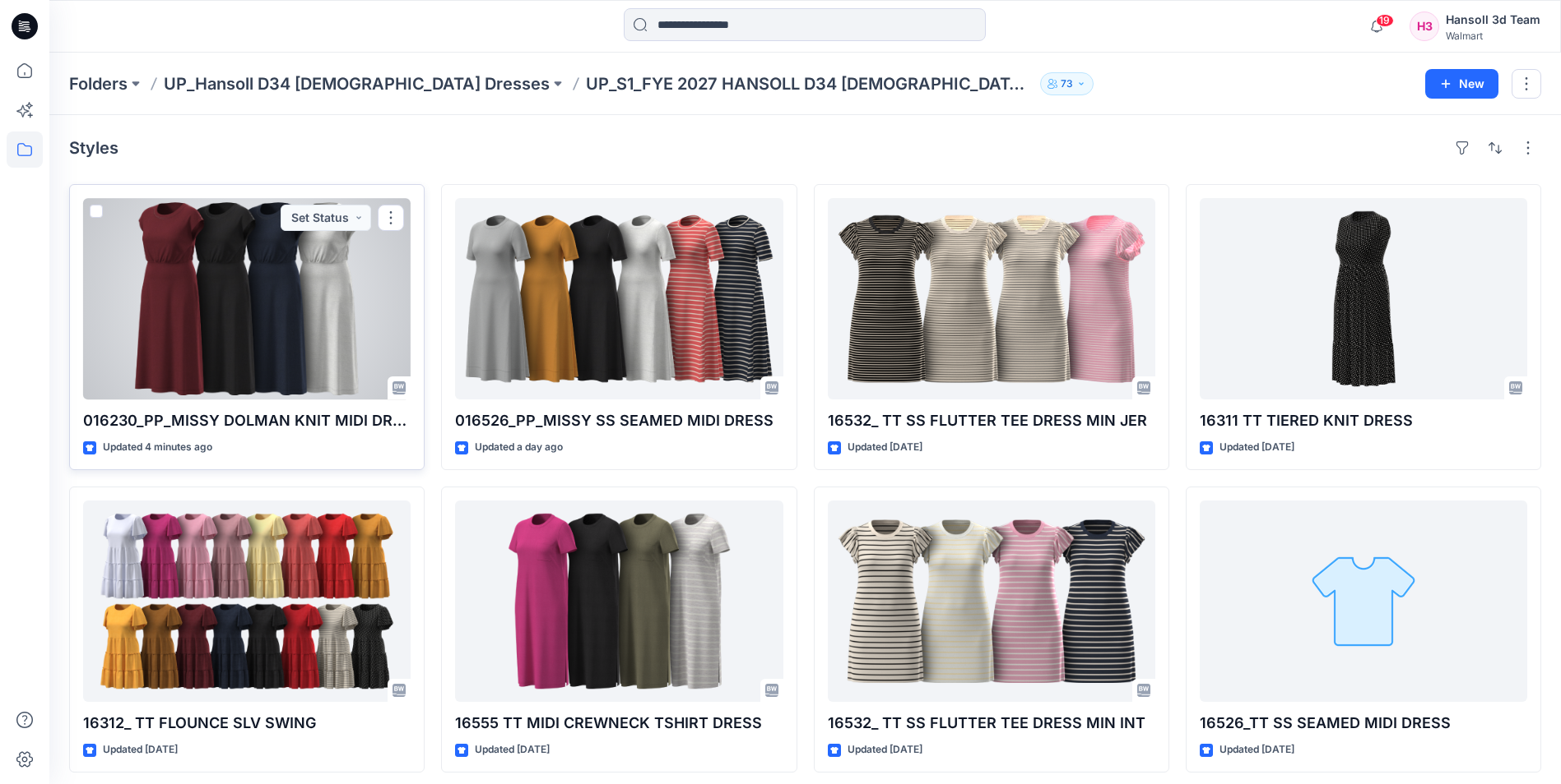
click at [243, 342] on div at bounding box center [247, 299] width 328 height 202
